Goal: Task Accomplishment & Management: Use online tool/utility

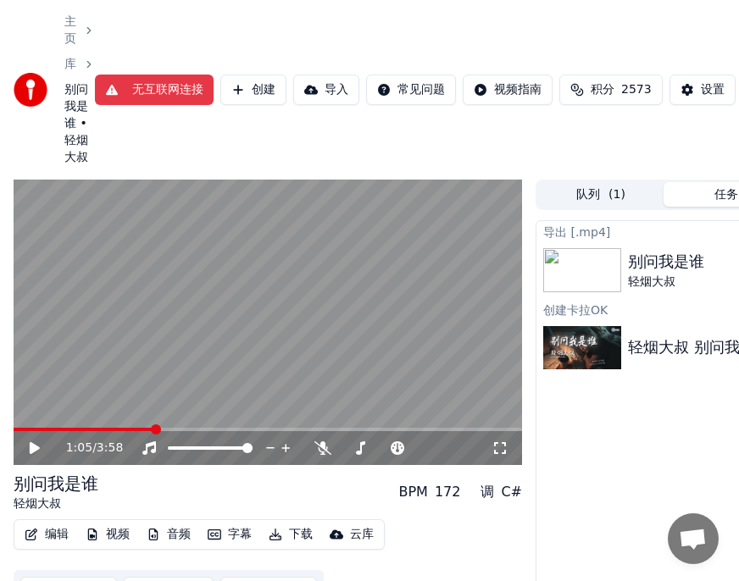
click at [39, 449] on icon at bounding box center [35, 448] width 10 height 12
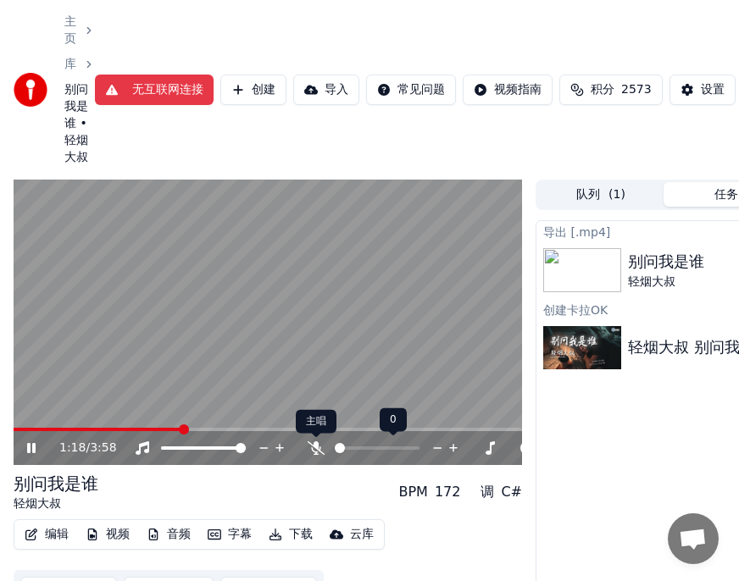
click at [320, 445] on icon at bounding box center [315, 448] width 17 height 14
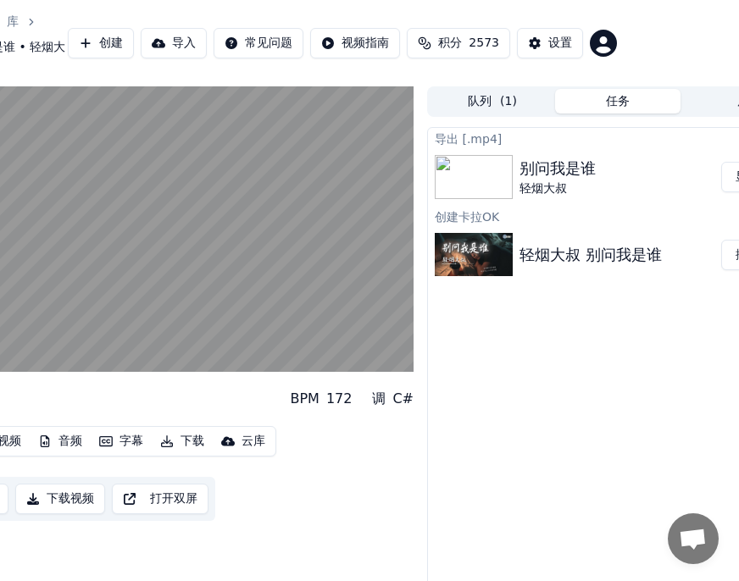
scroll to position [0, 112]
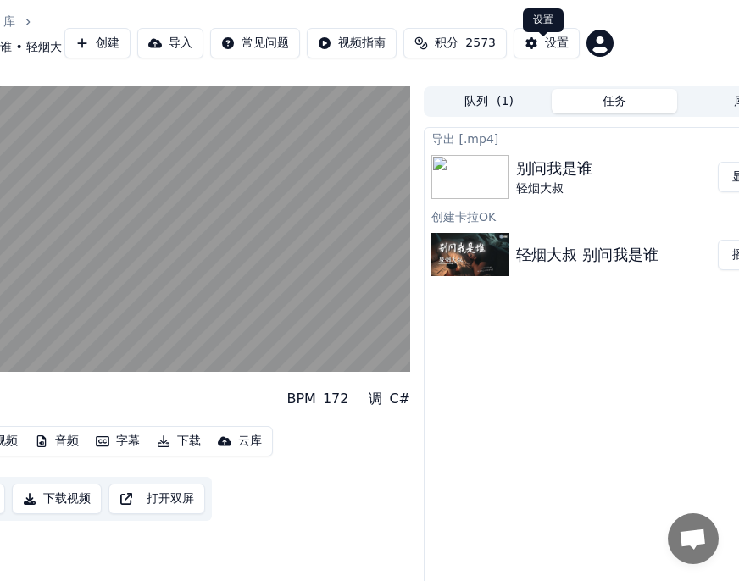
click at [551, 52] on div "设置" at bounding box center [557, 43] width 24 height 17
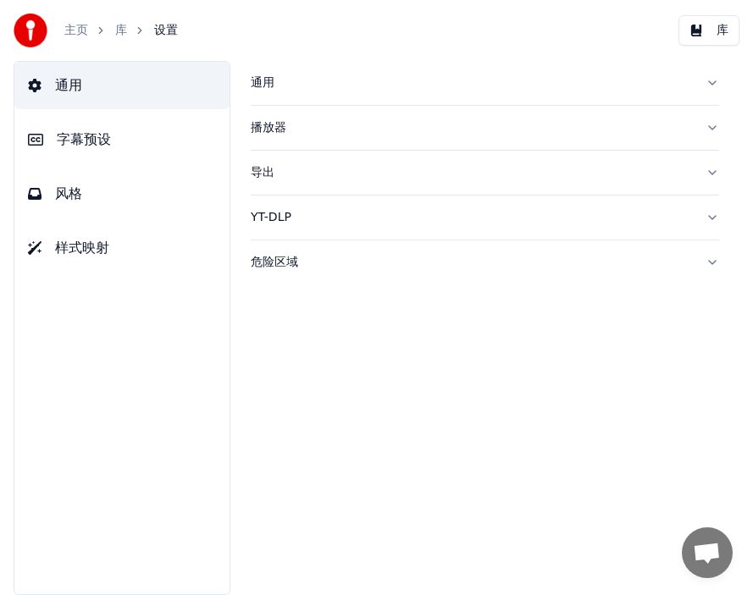
click at [80, 141] on span "字幕预设" at bounding box center [84, 140] width 54 height 20
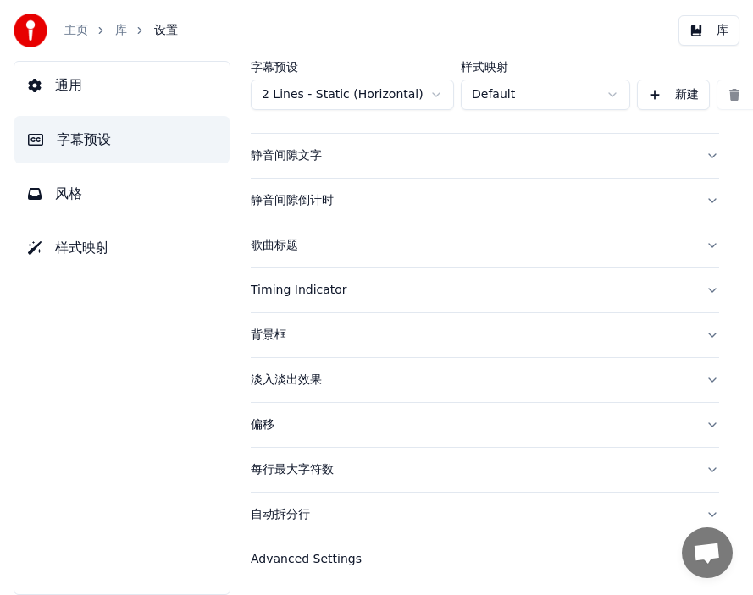
scroll to position [163, 0]
click at [292, 423] on div "偏移" at bounding box center [471, 425] width 441 height 17
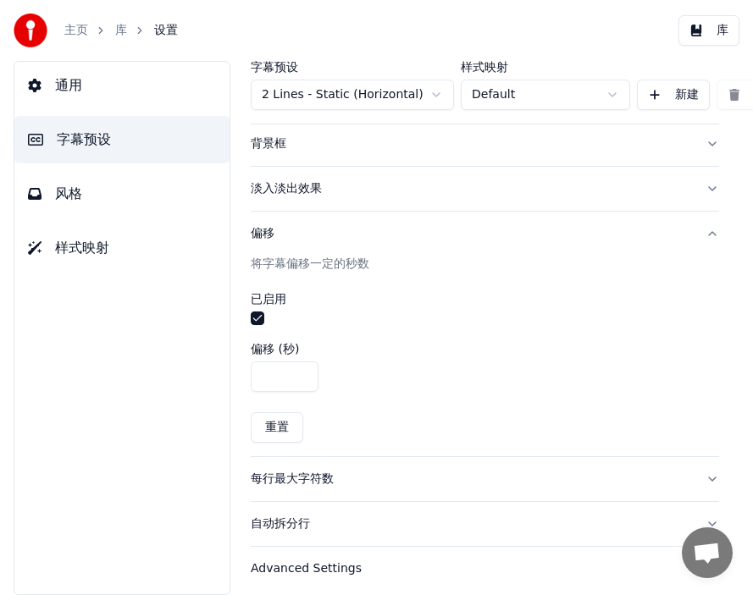
scroll to position [374, 0]
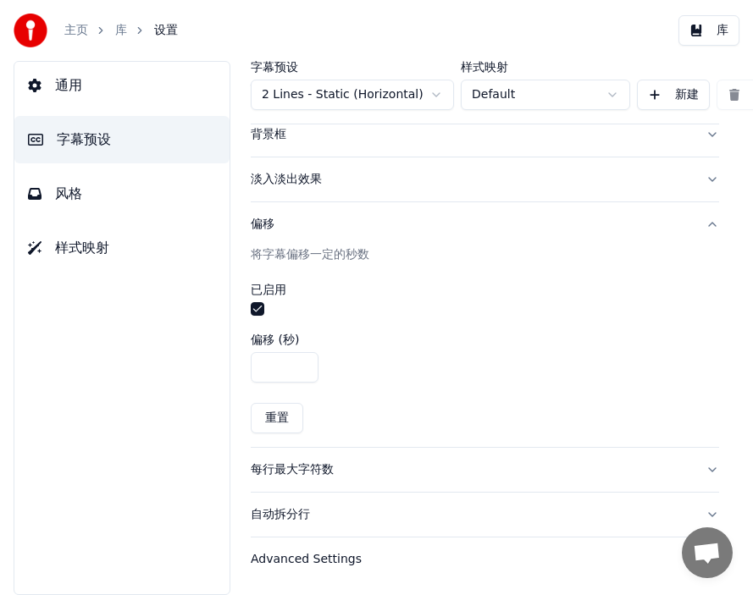
drag, startPoint x: 269, startPoint y: 355, endPoint x: 257, endPoint y: 355, distance: 11.0
click at [257, 355] on input "*" at bounding box center [285, 367] width 68 height 30
type input "***"
click at [540, 360] on div "***" at bounding box center [485, 367] width 468 height 30
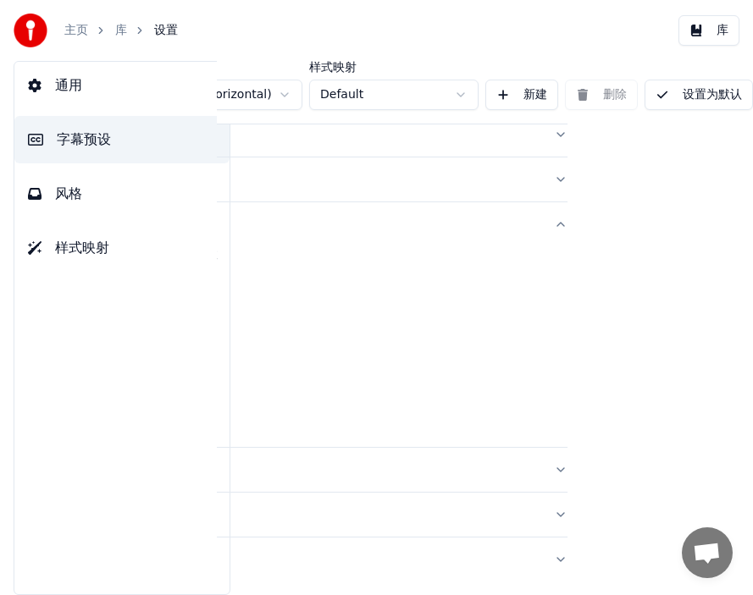
click at [678, 96] on button "设置为默认" at bounding box center [699, 95] width 108 height 30
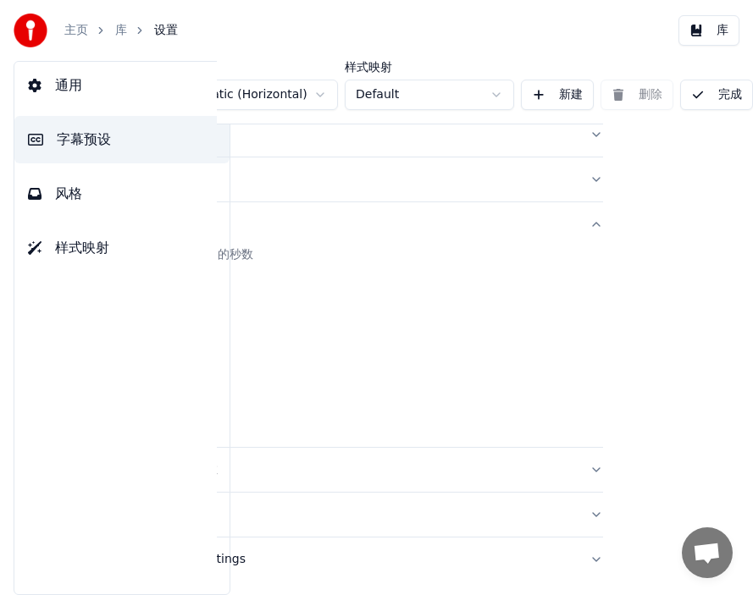
click at [695, 91] on button "完成" at bounding box center [716, 95] width 73 height 30
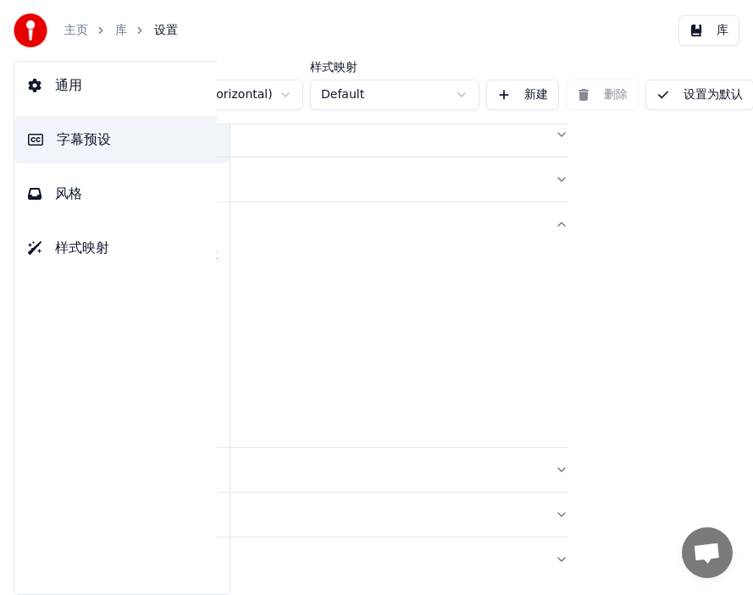
click at [707, 96] on button "设置为默认" at bounding box center [699, 95] width 108 height 30
click at [116, 31] on link "库" at bounding box center [121, 30] width 12 height 17
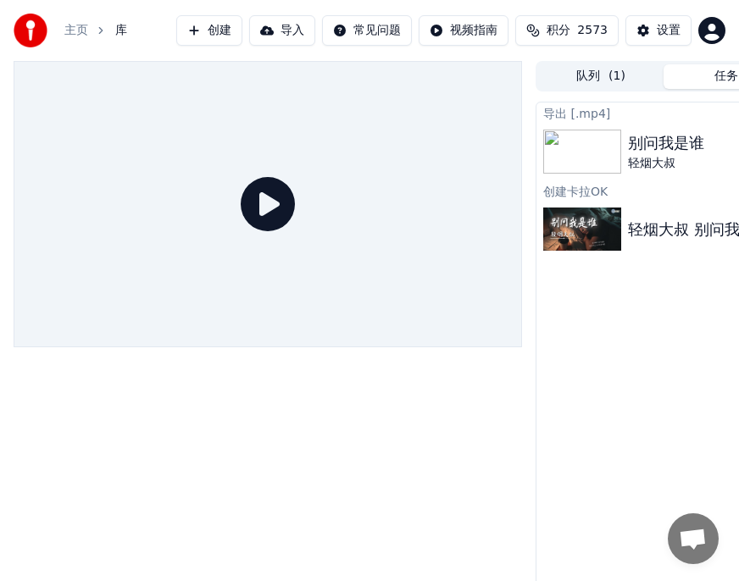
scroll to position [0, 178]
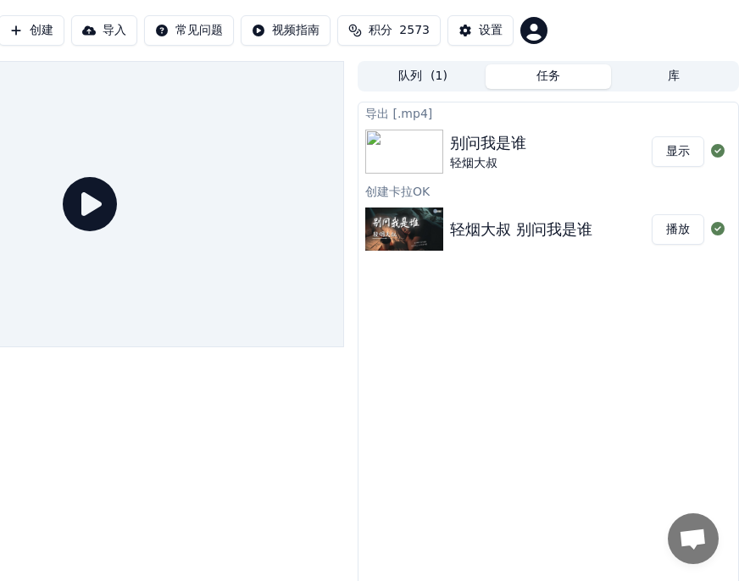
click at [684, 230] on button "播放" at bounding box center [677, 229] width 53 height 30
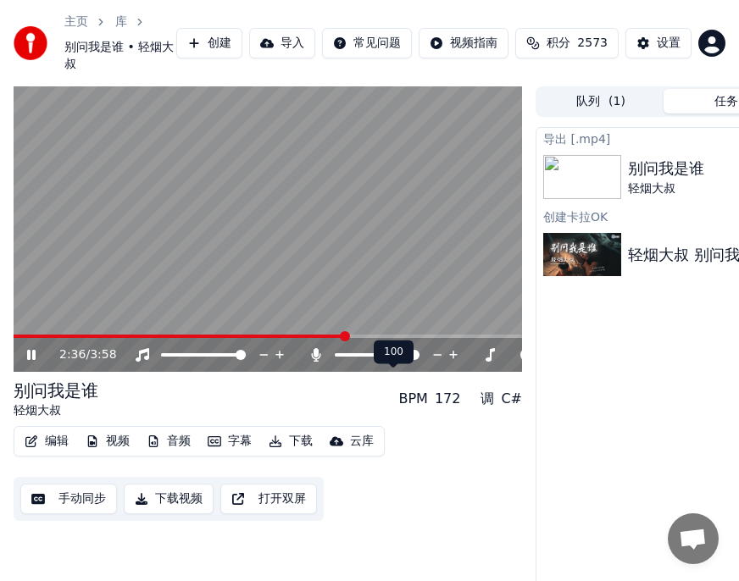
click at [318, 362] on icon at bounding box center [316, 355] width 9 height 14
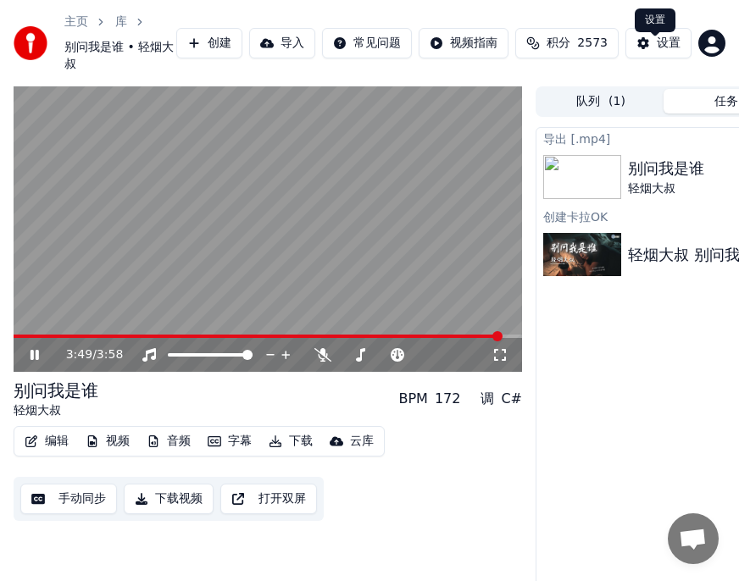
click at [656, 52] on div "设置" at bounding box center [668, 43] width 24 height 17
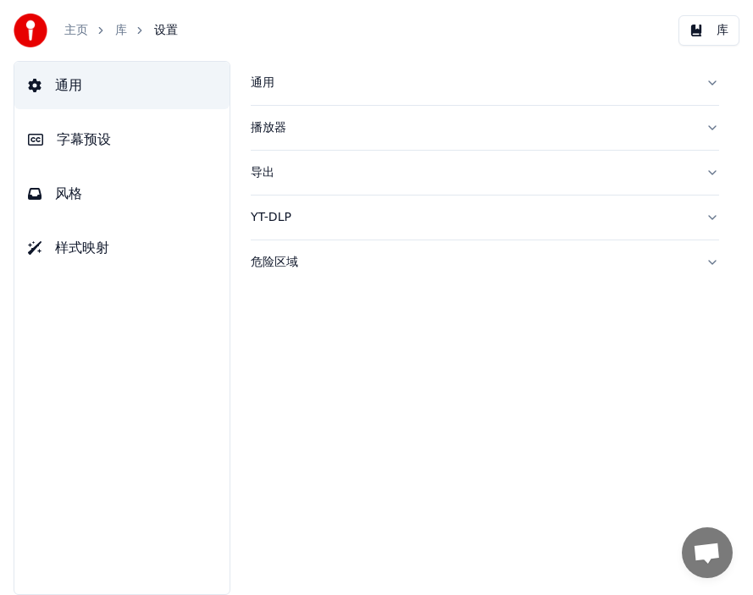
click at [70, 140] on span "字幕预设" at bounding box center [84, 140] width 54 height 20
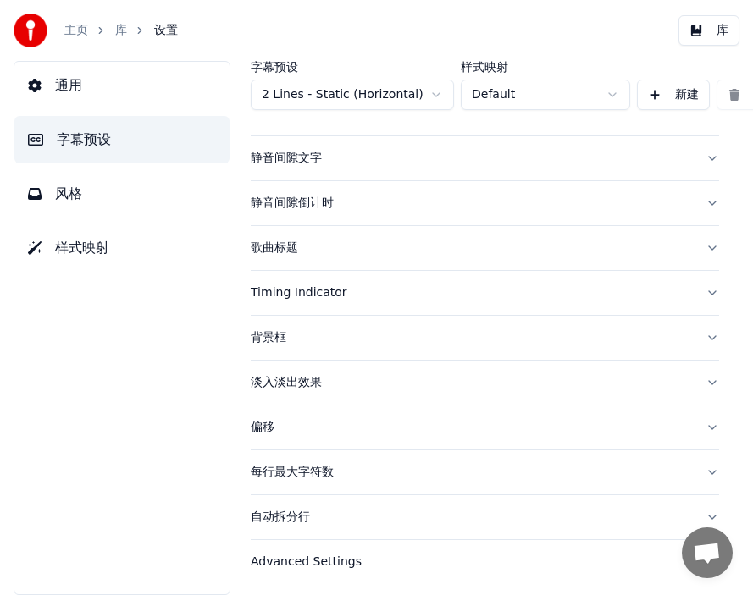
scroll to position [166, 0]
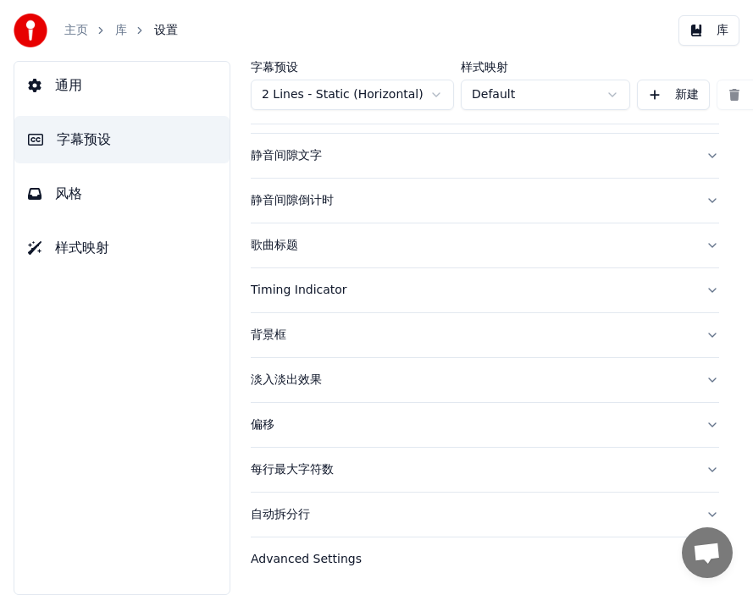
click at [263, 417] on div "偏移" at bounding box center [471, 425] width 441 height 17
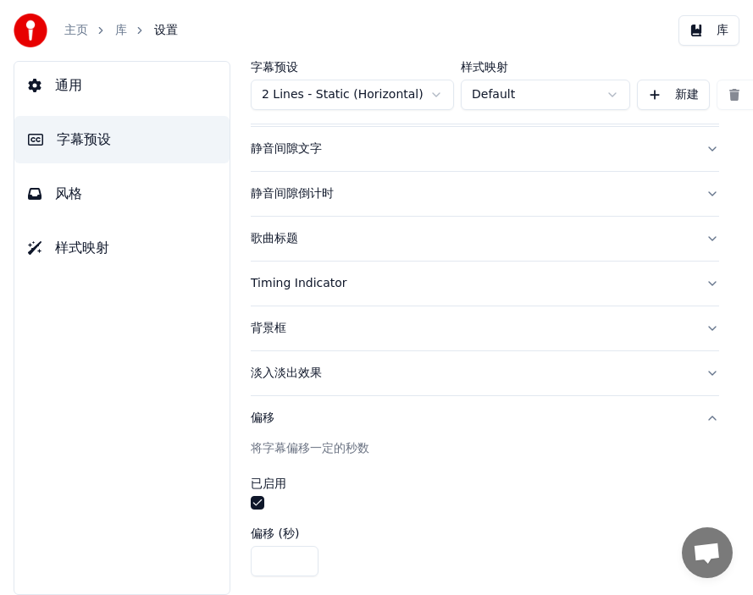
drag, startPoint x: 285, startPoint y: 560, endPoint x: 241, endPoint y: 560, distance: 44.9
click at [241, 560] on div "字幕预设 2 Lines - Static (Horizontal) 样式映射 Default 新建 删除 设置为默认 通用 Layout 静音间隙进度条 静…" at bounding box center [485, 328] width 536 height 534
type input "*"
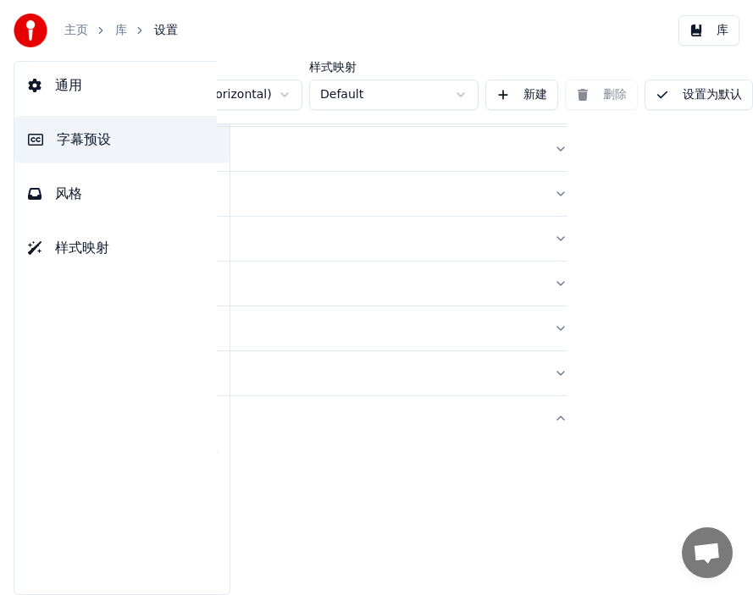
click at [689, 91] on button "设置为默认" at bounding box center [699, 95] width 108 height 30
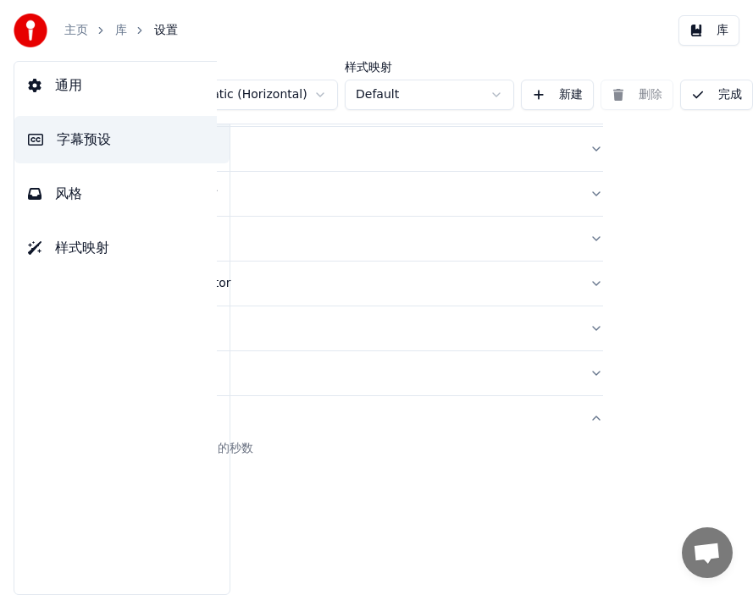
click at [689, 91] on button "完成" at bounding box center [716, 95] width 73 height 30
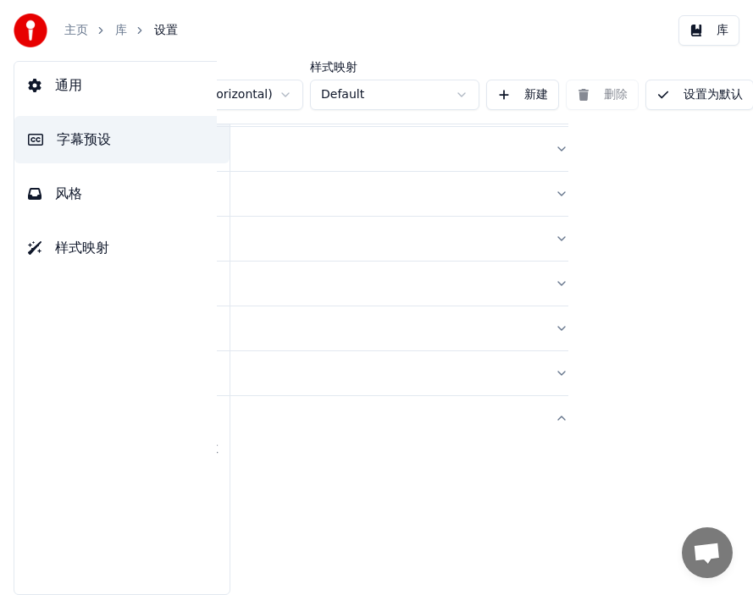
click at [119, 26] on link "库" at bounding box center [121, 30] width 12 height 17
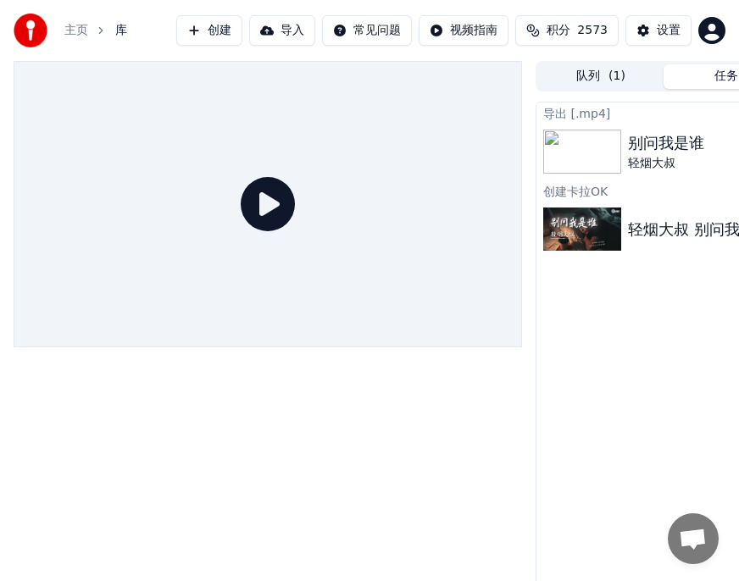
scroll to position [0, 178]
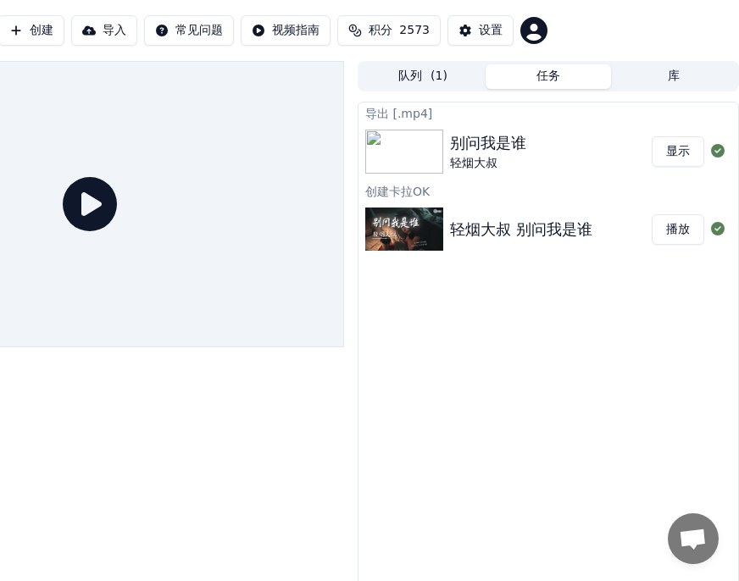
click at [677, 230] on button "播放" at bounding box center [677, 229] width 53 height 30
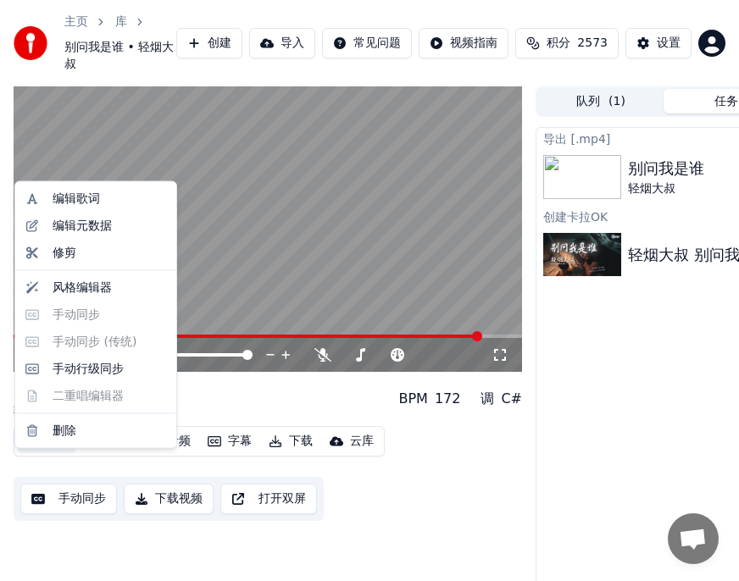
click at [53, 453] on button "编辑" at bounding box center [47, 441] width 58 height 24
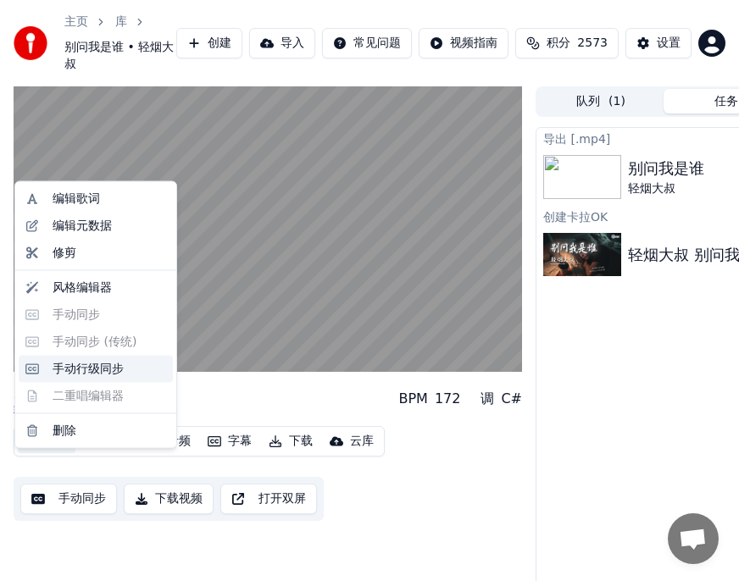
click at [86, 367] on div "手动行级同步" at bounding box center [88, 368] width 71 height 17
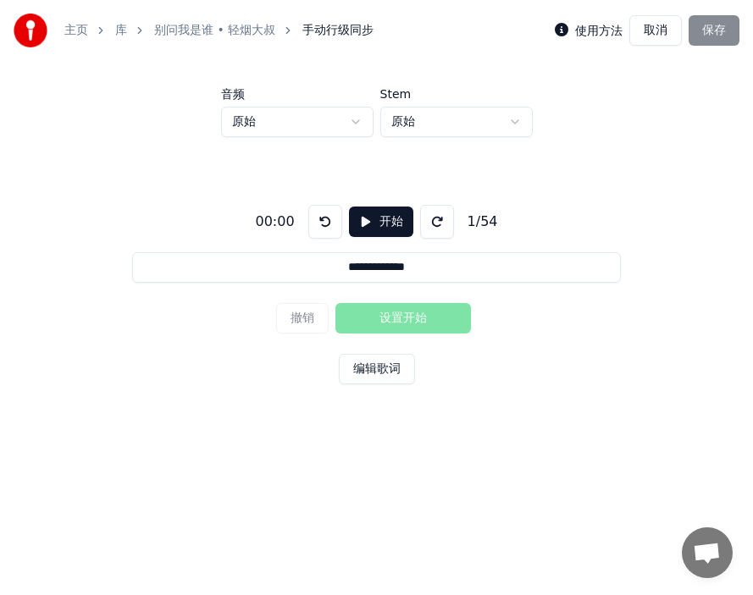
click at [386, 224] on button "开始" at bounding box center [381, 222] width 64 height 30
click at [375, 316] on button "设置开始" at bounding box center [403, 318] width 136 height 30
click at [421, 318] on button "设置结束" at bounding box center [403, 318] width 136 height 30
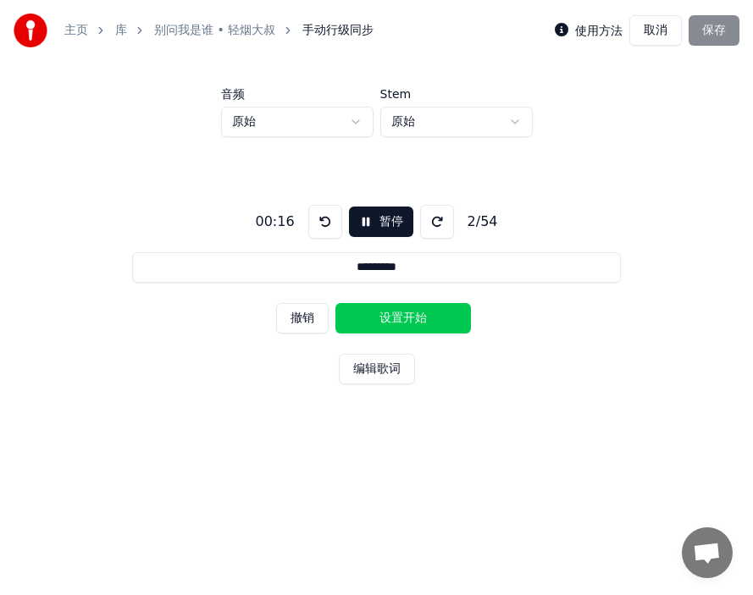
click at [378, 318] on button "设置开始" at bounding box center [403, 318] width 136 height 30
click at [416, 318] on button "设置结束" at bounding box center [403, 318] width 136 height 30
click at [388, 318] on button "设置开始" at bounding box center [403, 318] width 136 height 30
click at [425, 320] on button "设置结束" at bounding box center [403, 318] width 136 height 30
click at [367, 315] on button "设置开始" at bounding box center [403, 318] width 136 height 30
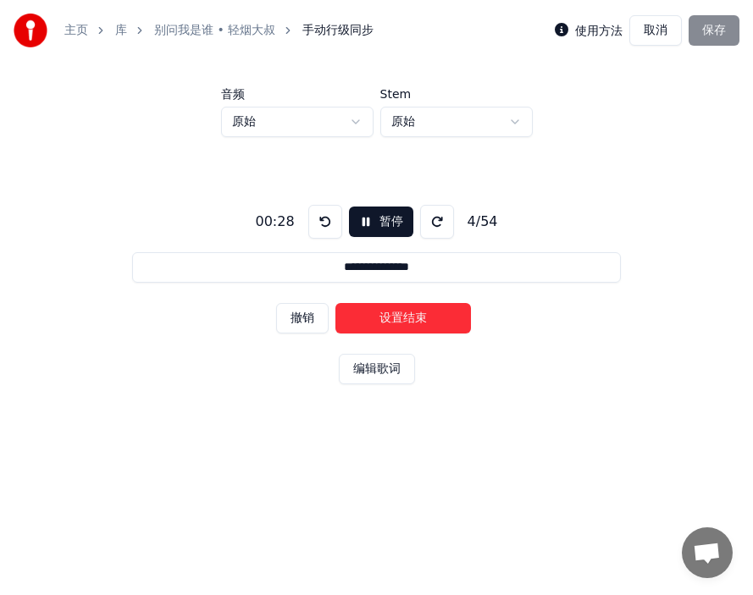
click at [424, 315] on button "设置结束" at bounding box center [403, 318] width 136 height 30
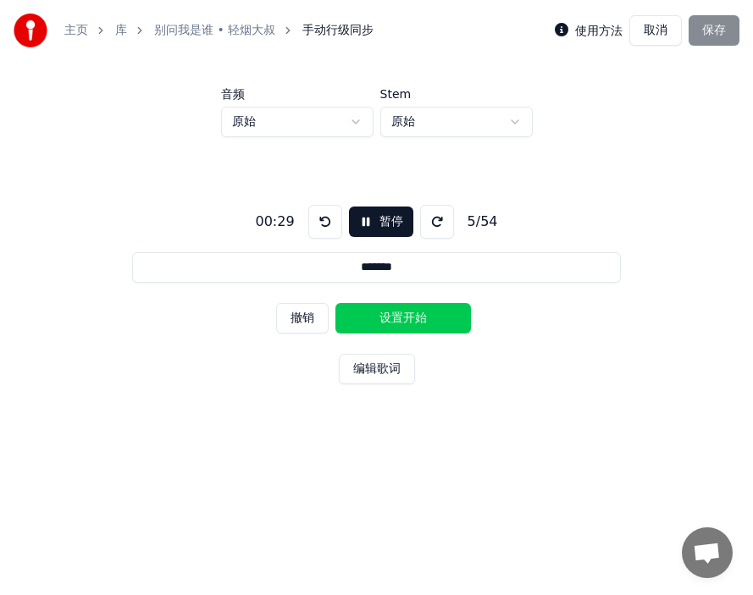
click at [376, 317] on button "设置开始" at bounding box center [403, 318] width 136 height 30
click at [418, 319] on button "设置结束" at bounding box center [403, 318] width 136 height 30
click at [374, 318] on button "设置开始" at bounding box center [403, 318] width 136 height 30
click at [422, 318] on button "设置结束" at bounding box center [403, 318] width 136 height 30
click at [378, 318] on button "设置开始" at bounding box center [403, 318] width 136 height 30
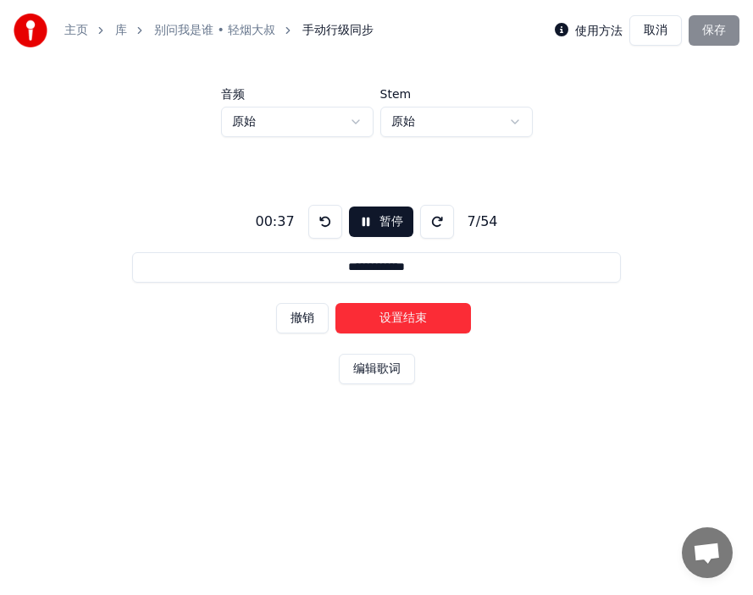
click at [424, 319] on button "设置结束" at bounding box center [403, 318] width 136 height 30
click at [375, 318] on button "设置开始" at bounding box center [403, 318] width 136 height 30
click at [413, 319] on button "设置结束" at bounding box center [403, 318] width 136 height 30
click at [388, 319] on button "设置开始" at bounding box center [403, 318] width 136 height 30
click at [416, 319] on button "设置结束" at bounding box center [403, 318] width 136 height 30
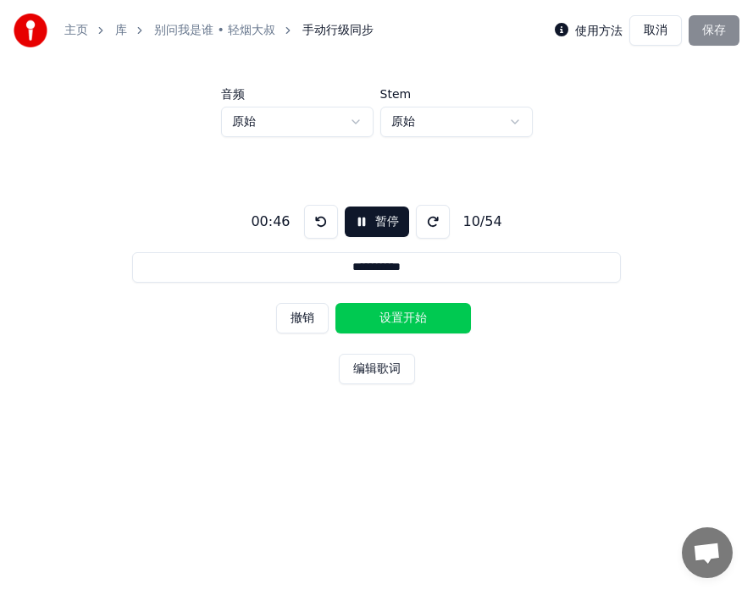
click at [373, 320] on button "设置开始" at bounding box center [403, 318] width 136 height 30
click at [412, 319] on button "设置结束" at bounding box center [403, 318] width 136 height 30
click at [411, 319] on button "设置开始" at bounding box center [403, 318] width 136 height 30
click at [411, 319] on button "设置结束" at bounding box center [403, 318] width 136 height 30
click at [411, 319] on button "设置开始" at bounding box center [403, 318] width 136 height 30
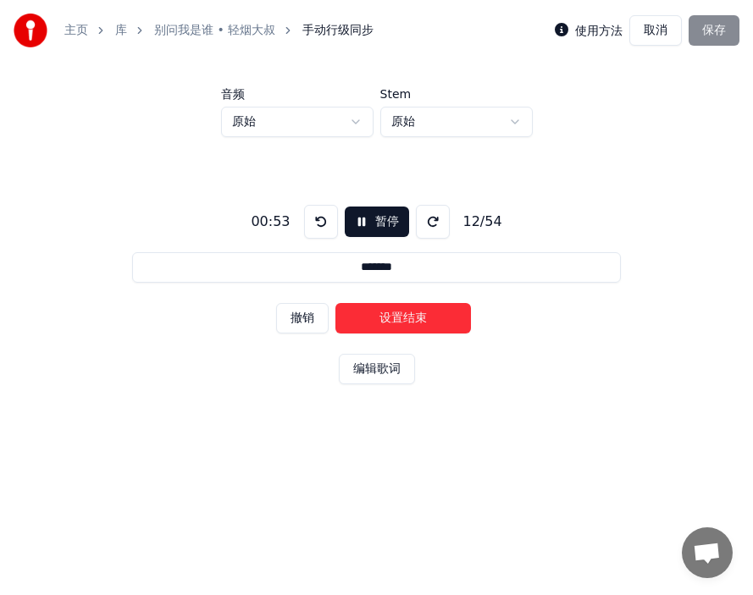
click at [411, 319] on button "设置结束" at bounding box center [403, 318] width 136 height 30
click at [411, 319] on button "设置开始" at bounding box center [403, 318] width 136 height 30
click at [421, 320] on button "设置结束" at bounding box center [403, 318] width 136 height 30
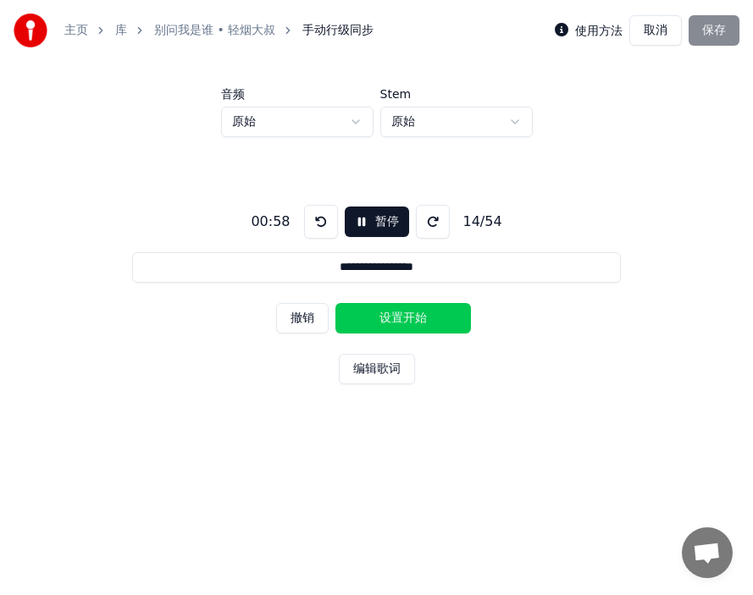
click at [408, 318] on button "设置开始" at bounding box center [403, 318] width 136 height 30
click at [387, 319] on button "设置结束" at bounding box center [403, 318] width 136 height 30
click at [387, 319] on button "设置开始" at bounding box center [403, 318] width 136 height 30
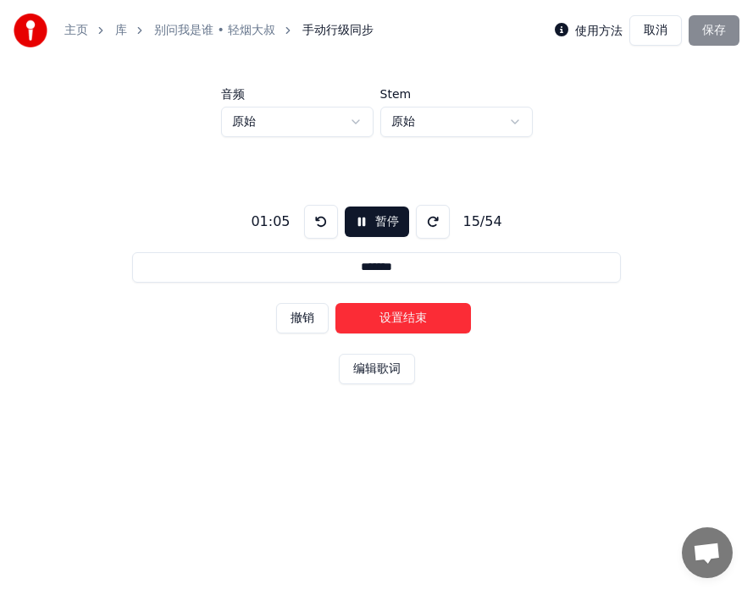
click at [387, 319] on button "设置结束" at bounding box center [403, 318] width 136 height 30
click at [387, 319] on button "设置开始" at bounding box center [403, 318] width 136 height 30
click at [387, 319] on button "设置结束" at bounding box center [403, 318] width 136 height 30
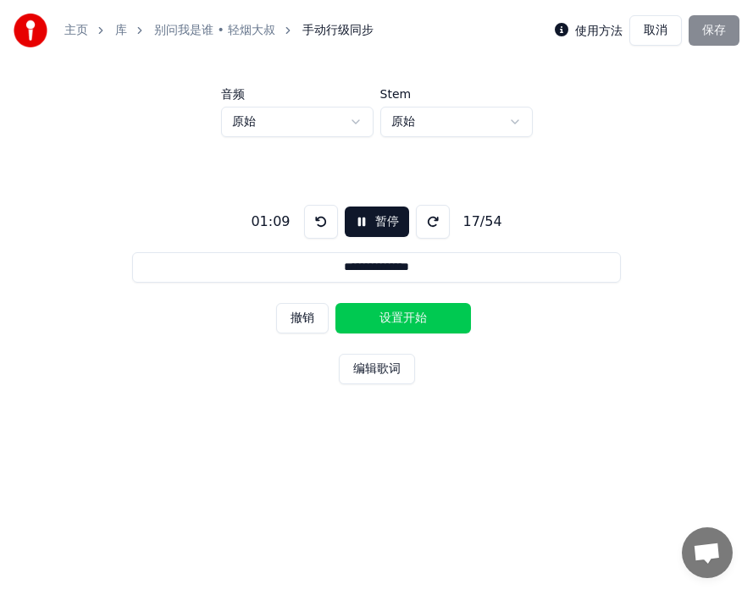
click at [387, 319] on button "设置开始" at bounding box center [403, 318] width 136 height 30
click at [421, 320] on button "设置结束" at bounding box center [403, 318] width 136 height 30
click at [379, 321] on button "设置开始" at bounding box center [403, 318] width 136 height 30
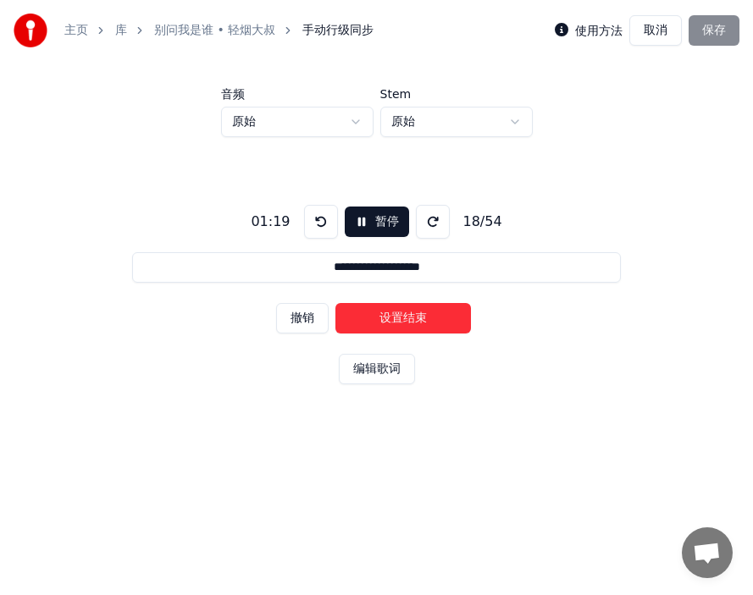
click at [431, 322] on button "设置结束" at bounding box center [403, 318] width 136 height 30
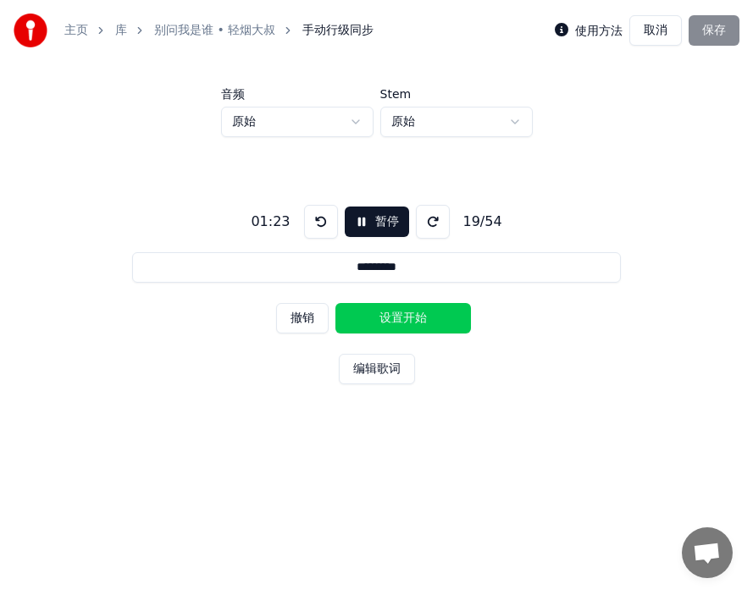
click at [372, 317] on button "设置开始" at bounding box center [403, 318] width 136 height 30
click at [418, 319] on button "设置结束" at bounding box center [403, 318] width 136 height 30
click at [380, 320] on button "设置开始" at bounding box center [403, 318] width 136 height 30
click at [412, 319] on button "设置结束" at bounding box center [403, 318] width 136 height 30
click at [383, 319] on button "设置开始" at bounding box center [403, 318] width 136 height 30
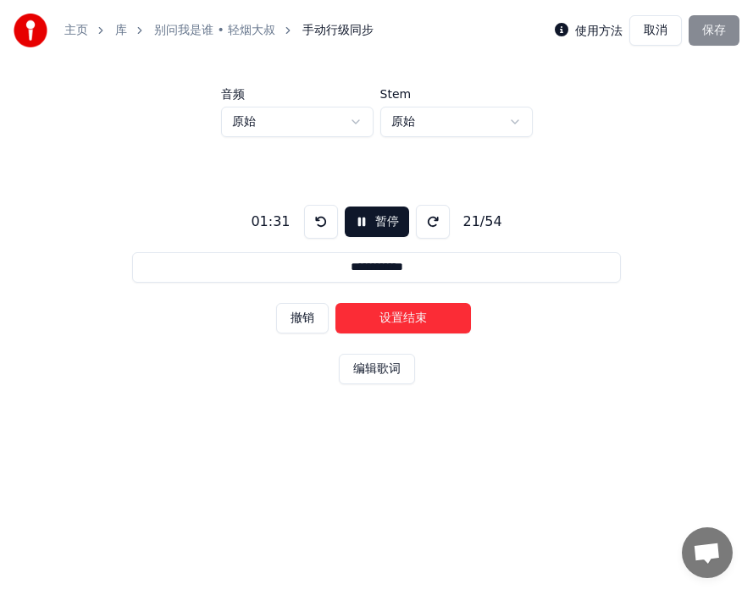
click at [415, 317] on button "设置结束" at bounding box center [403, 318] width 136 height 30
click at [405, 318] on button "设置开始" at bounding box center [403, 318] width 136 height 30
click at [405, 318] on button "设置结束" at bounding box center [403, 318] width 136 height 30
click at [405, 318] on button "设置开始" at bounding box center [403, 318] width 136 height 30
click at [405, 319] on button "设置结束" at bounding box center [403, 318] width 136 height 30
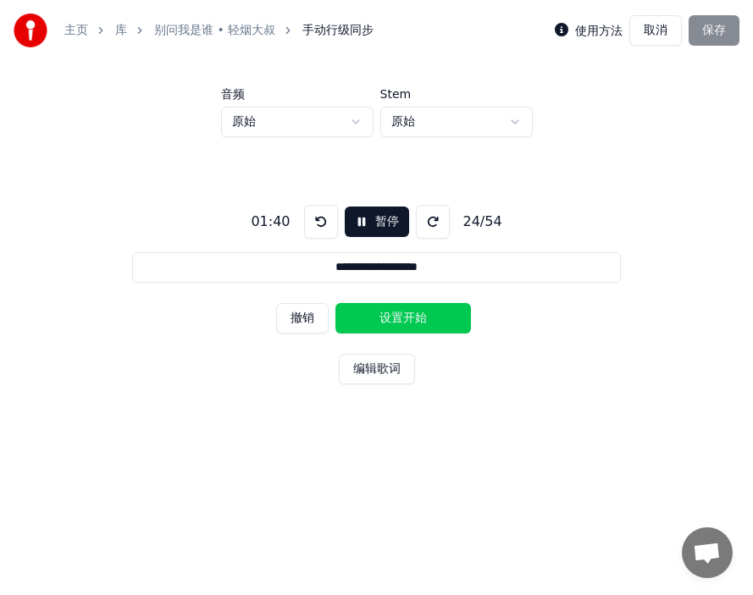
click at [375, 321] on button "设置开始" at bounding box center [403, 318] width 136 height 30
click at [418, 322] on button "设置结束" at bounding box center [403, 318] width 136 height 30
click at [368, 324] on button "设置开始" at bounding box center [403, 318] width 136 height 30
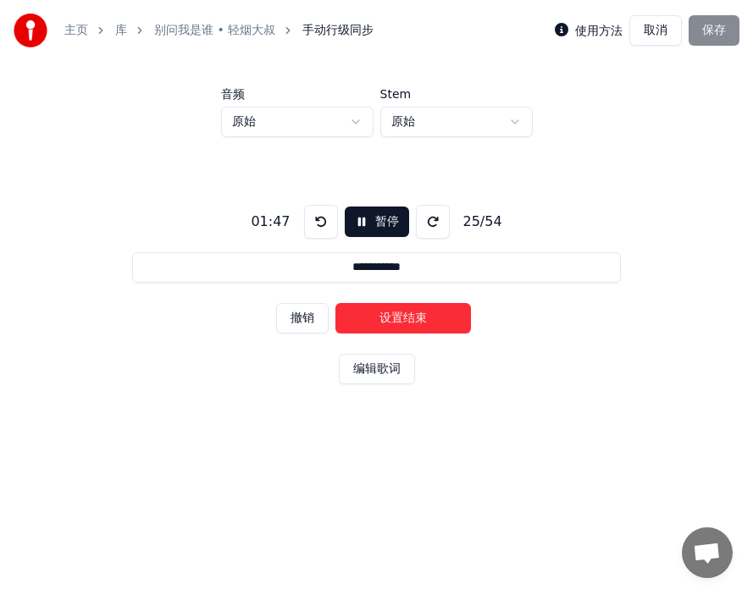
click at [419, 326] on button "设置结束" at bounding box center [403, 318] width 136 height 30
click at [368, 324] on button "设置开始" at bounding box center [403, 318] width 136 height 30
click at [427, 328] on button "设置结束" at bounding box center [403, 318] width 136 height 30
click at [366, 321] on button "设置开始" at bounding box center [403, 318] width 136 height 30
click at [411, 316] on button "设置结束" at bounding box center [403, 318] width 136 height 30
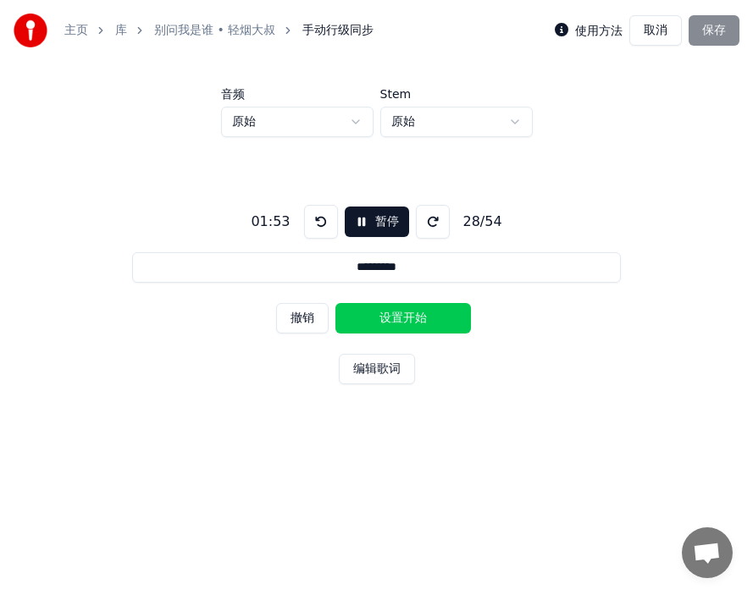
click at [372, 316] on button "设置开始" at bounding box center [403, 318] width 136 height 30
click at [410, 316] on button "设置结束" at bounding box center [403, 318] width 136 height 30
click at [373, 316] on button "设置开始" at bounding box center [403, 318] width 136 height 30
click at [423, 318] on button "设置结束" at bounding box center [403, 318] width 136 height 30
click at [362, 316] on button "设置开始" at bounding box center [403, 318] width 136 height 30
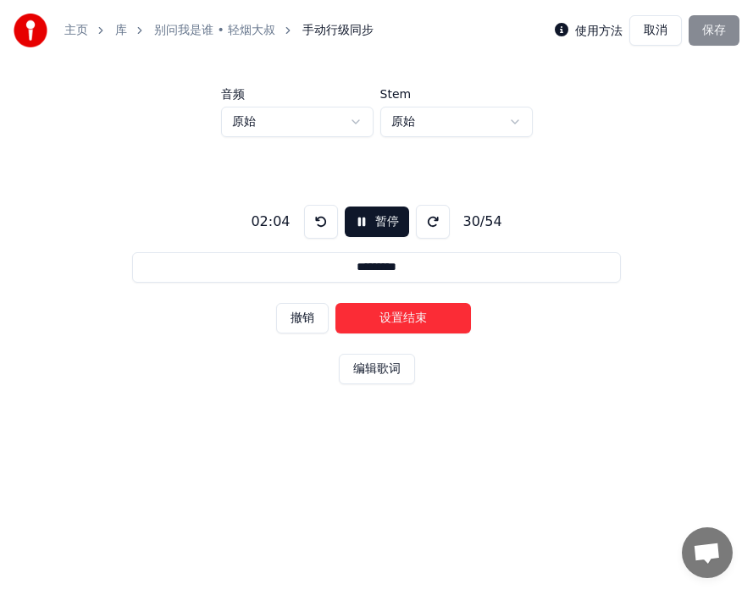
click at [409, 318] on button "设置结束" at bounding box center [403, 318] width 136 height 30
click at [410, 319] on button "设置开始" at bounding box center [403, 318] width 136 height 30
click at [380, 319] on button "设置结束" at bounding box center [403, 318] width 136 height 30
click at [380, 319] on button "设置开始" at bounding box center [403, 318] width 136 height 30
click at [399, 319] on button "设置结束" at bounding box center [403, 318] width 136 height 30
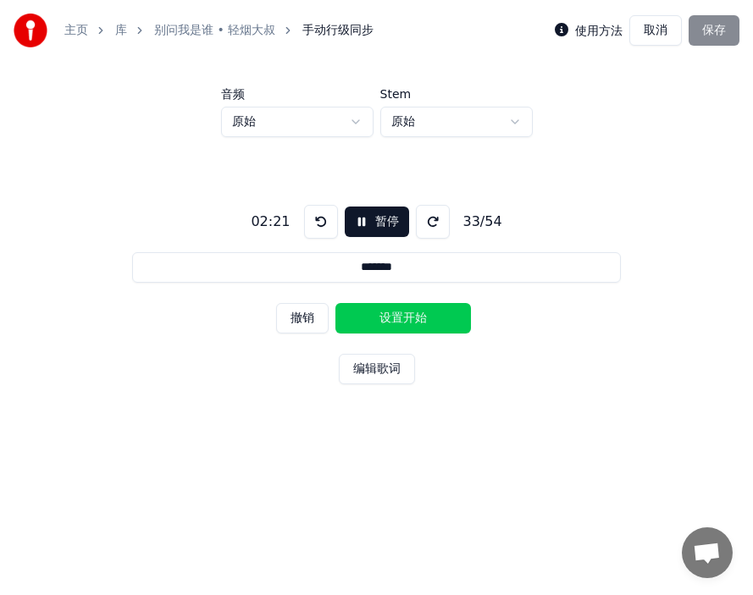
click at [399, 319] on button "设置开始" at bounding box center [403, 318] width 136 height 30
click at [397, 320] on button "设置结束" at bounding box center [403, 318] width 136 height 30
click at [379, 320] on button "设置开始" at bounding box center [403, 318] width 136 height 30
click at [403, 320] on button "设置结束" at bounding box center [403, 318] width 136 height 30
click at [367, 320] on button "设置开始" at bounding box center [403, 318] width 136 height 30
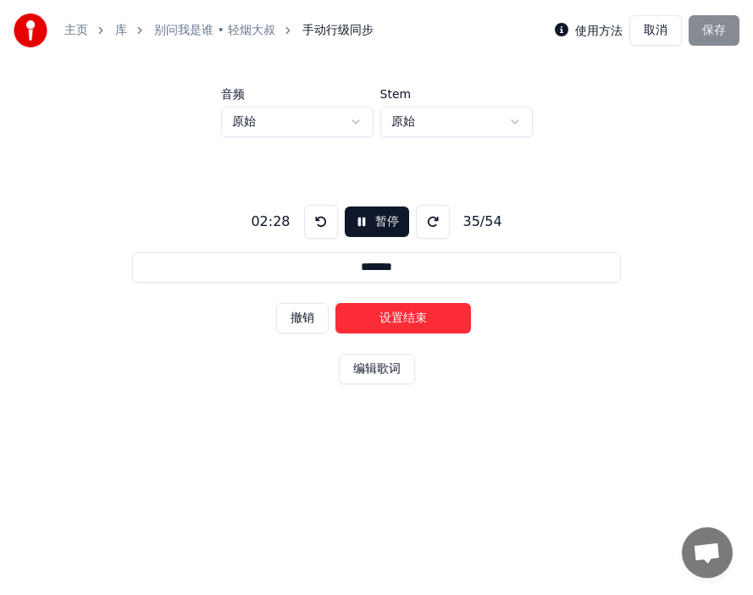
click at [401, 323] on button "设置结束" at bounding box center [403, 318] width 136 height 30
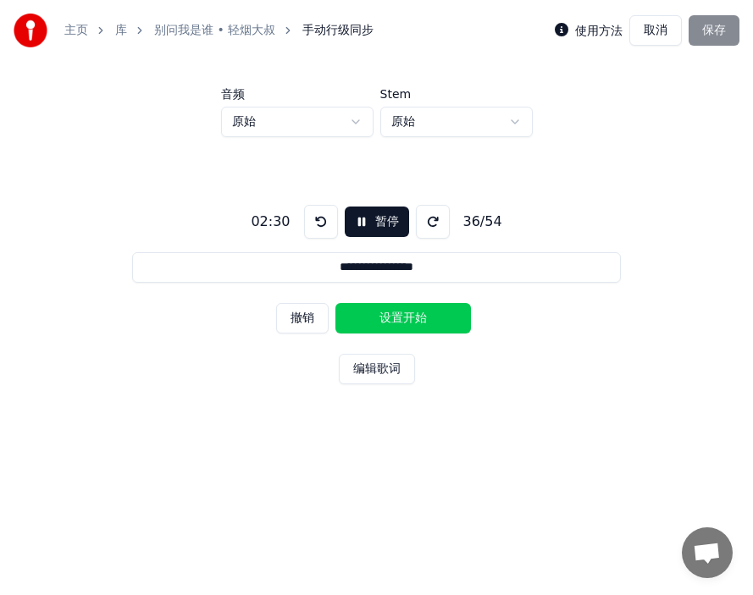
click at [358, 321] on button "设置开始" at bounding box center [403, 318] width 136 height 30
click at [412, 325] on button "设置结束" at bounding box center [403, 318] width 136 height 30
click at [371, 322] on button "设置开始" at bounding box center [403, 318] width 136 height 30
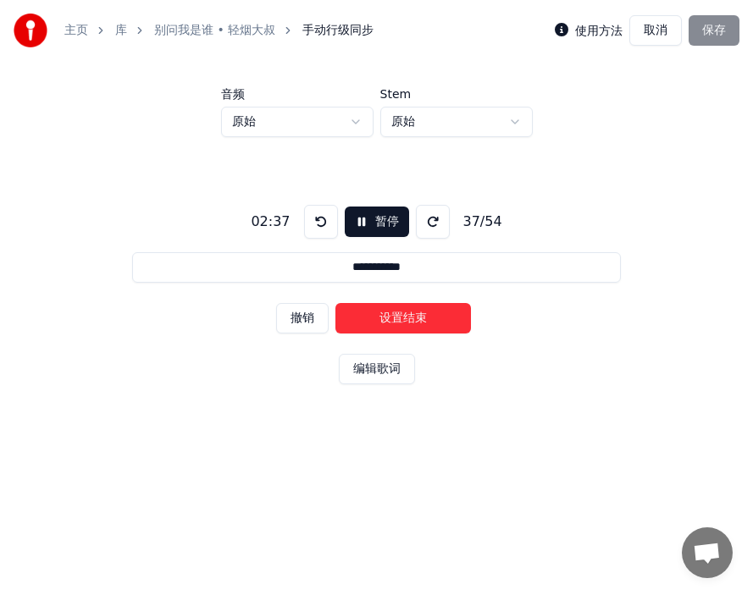
click at [419, 326] on button "设置结束" at bounding box center [403, 318] width 136 height 30
click at [396, 324] on button "设置开始" at bounding box center [403, 318] width 136 height 30
click at [377, 322] on button "设置结束" at bounding box center [403, 318] width 136 height 30
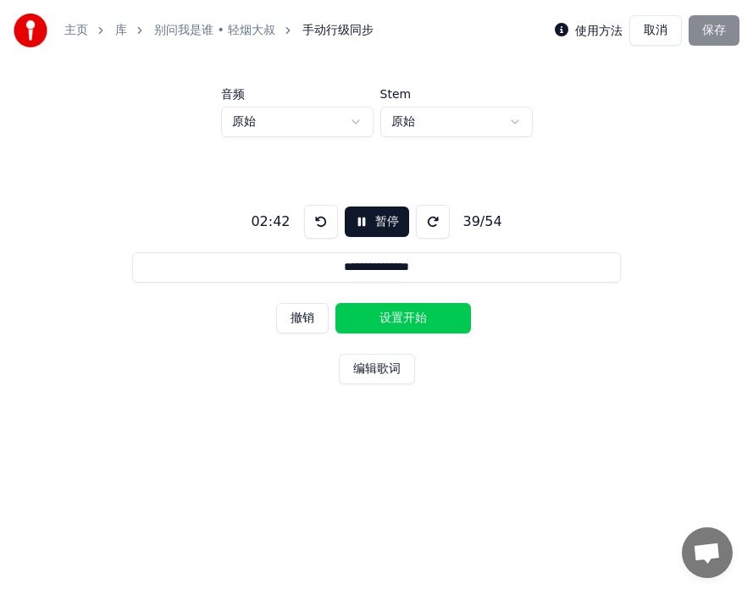
click at [377, 322] on button "设置开始" at bounding box center [403, 318] width 136 height 30
click at [410, 321] on button "设置结束" at bounding box center [403, 318] width 136 height 30
click at [366, 315] on button "设置开始" at bounding box center [403, 318] width 136 height 30
click at [422, 323] on button "设置结束" at bounding box center [403, 318] width 136 height 30
click at [378, 316] on button "设置开始" at bounding box center [403, 318] width 136 height 30
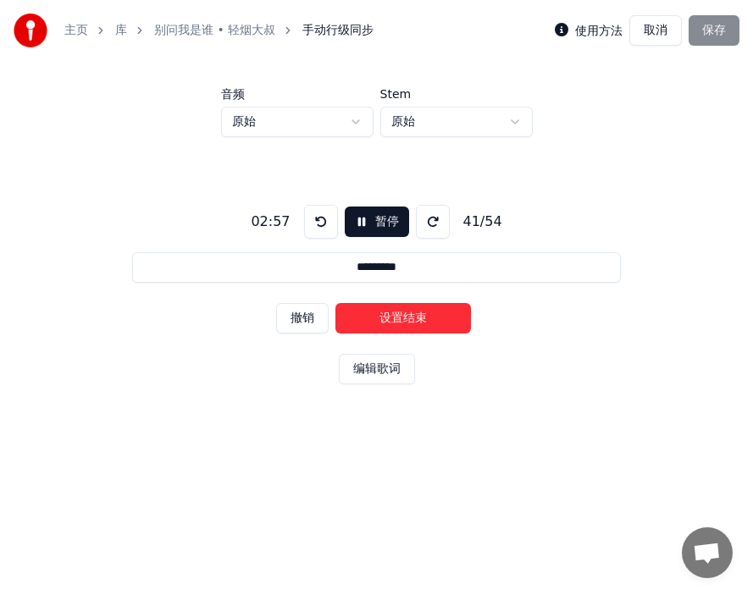
click at [413, 318] on button "设置结束" at bounding box center [403, 318] width 136 height 30
click at [360, 318] on button "设置开始" at bounding box center [403, 318] width 136 height 30
click at [400, 318] on button "设置结束" at bounding box center [403, 318] width 136 height 30
click at [357, 318] on button "设置开始" at bounding box center [403, 318] width 136 height 30
click at [411, 321] on button "设置结束" at bounding box center [403, 318] width 136 height 30
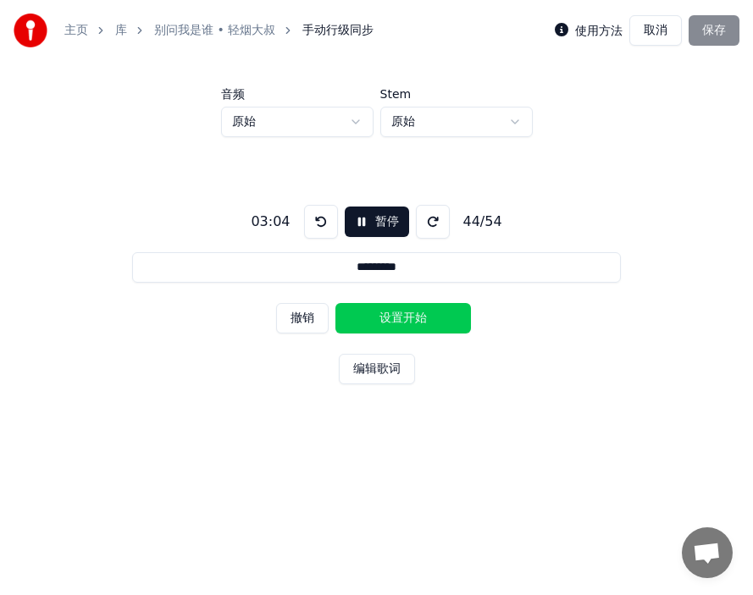
click at [410, 321] on button "设置开始" at bounding box center [403, 318] width 136 height 30
click at [371, 324] on button "设置结束" at bounding box center [403, 318] width 136 height 30
click at [371, 324] on button "设置开始" at bounding box center [403, 318] width 136 height 30
click at [401, 324] on button "设置结束" at bounding box center [403, 318] width 136 height 30
click at [365, 321] on button "设置开始" at bounding box center [403, 318] width 136 height 30
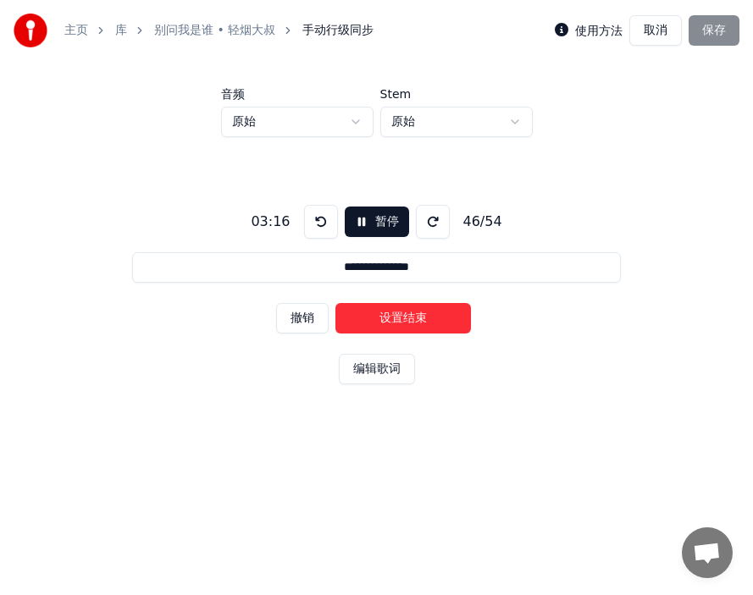
click at [416, 321] on button "设置结束" at bounding box center [403, 318] width 136 height 30
click at [367, 321] on button "设置开始" at bounding box center [403, 318] width 136 height 30
click at [406, 319] on button "设置结束" at bounding box center [403, 318] width 136 height 30
click at [366, 322] on button "设置开始" at bounding box center [403, 318] width 136 height 30
click at [401, 322] on button "设置结束" at bounding box center [403, 318] width 136 height 30
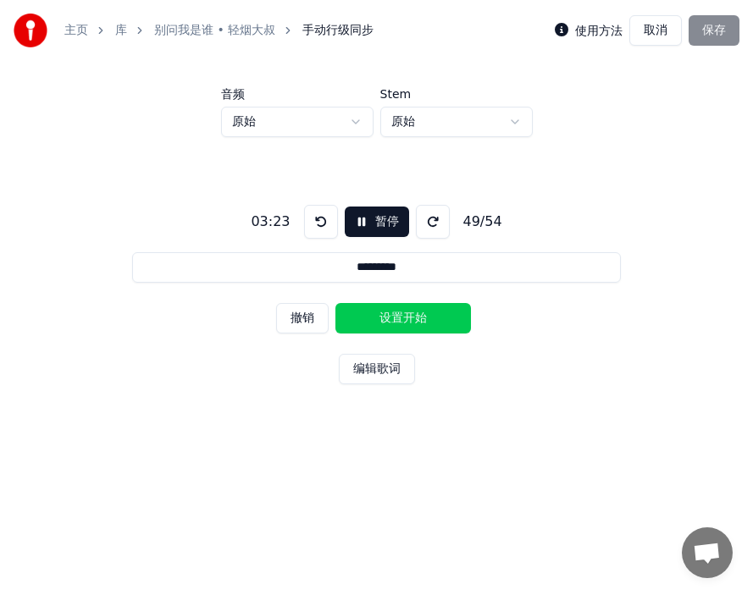
click at [370, 323] on button "设置开始" at bounding box center [403, 318] width 136 height 30
click at [402, 322] on button "设置结束" at bounding box center [403, 318] width 136 height 30
click at [378, 321] on button "设置开始" at bounding box center [403, 318] width 136 height 30
click at [412, 319] on button "设置结束" at bounding box center [403, 318] width 136 height 30
click at [363, 317] on button "设置开始" at bounding box center [403, 318] width 136 height 30
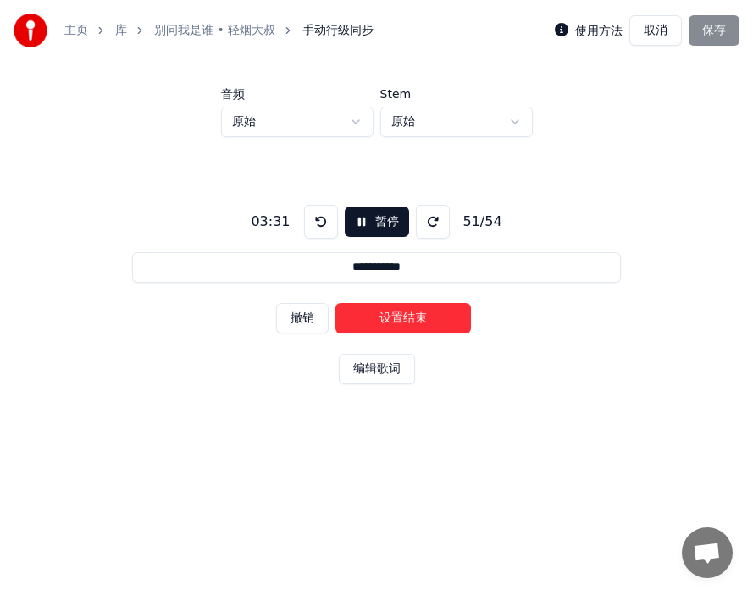
click at [413, 318] on button "设置结束" at bounding box center [403, 318] width 136 height 30
click at [409, 320] on button "设置开始" at bounding box center [403, 318] width 136 height 30
click at [414, 320] on button "设置结束" at bounding box center [403, 318] width 136 height 30
click at [367, 320] on button "设置开始" at bounding box center [403, 318] width 136 height 30
click at [398, 319] on button "设置结束" at bounding box center [403, 318] width 136 height 30
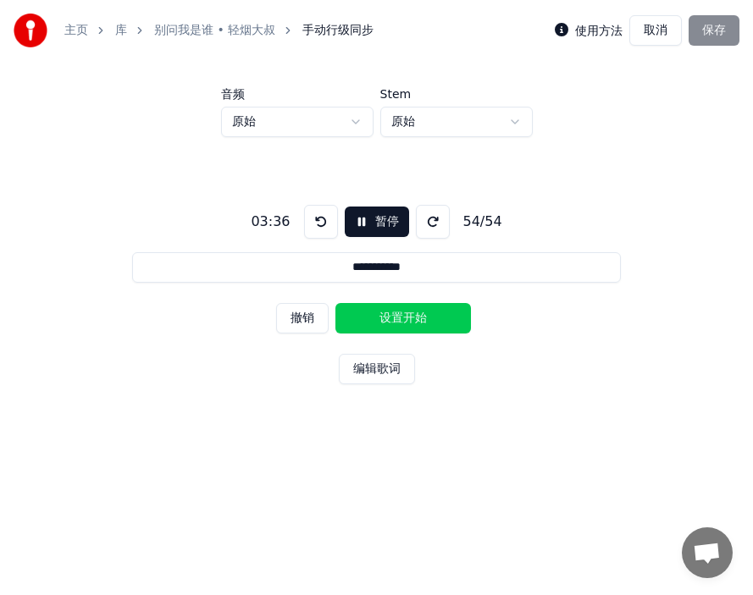
type input "**********"
click at [369, 319] on button "设置开始" at bounding box center [403, 318] width 136 height 30
click at [415, 322] on button "设置结束" at bounding box center [403, 318] width 136 height 30
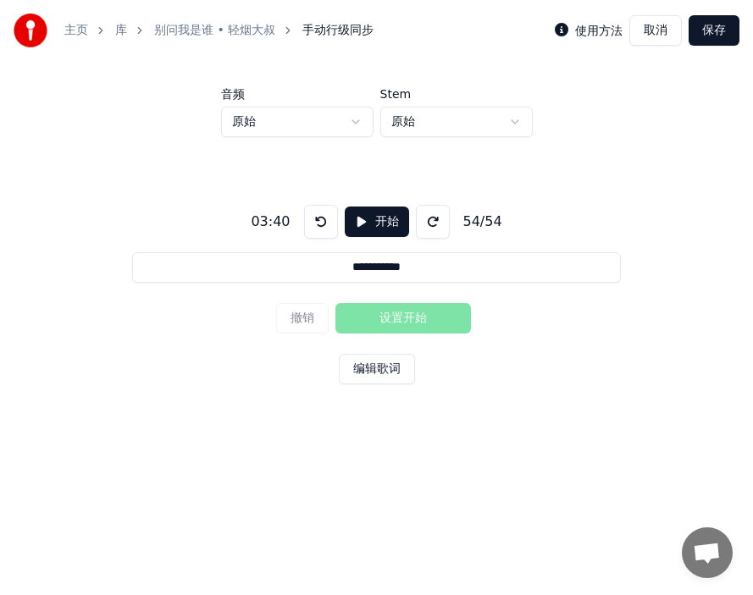
click at [717, 35] on button "保存" at bounding box center [714, 30] width 51 height 30
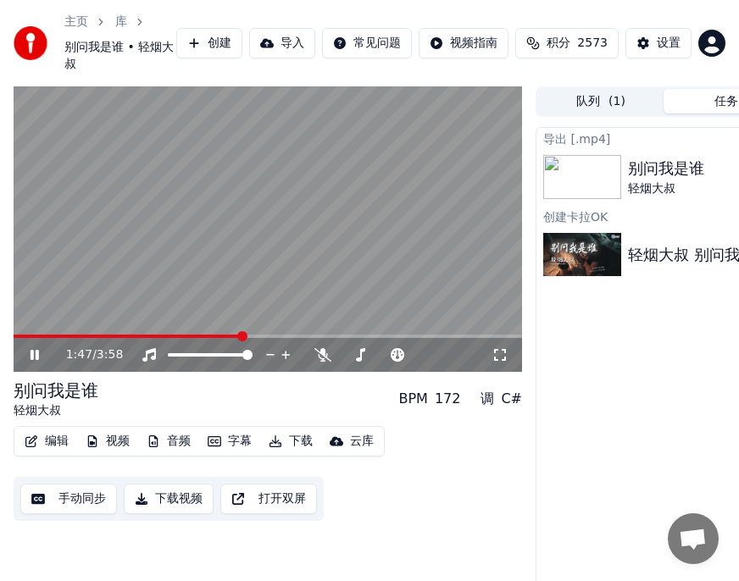
click at [296, 453] on button "下载" at bounding box center [291, 441] width 58 height 24
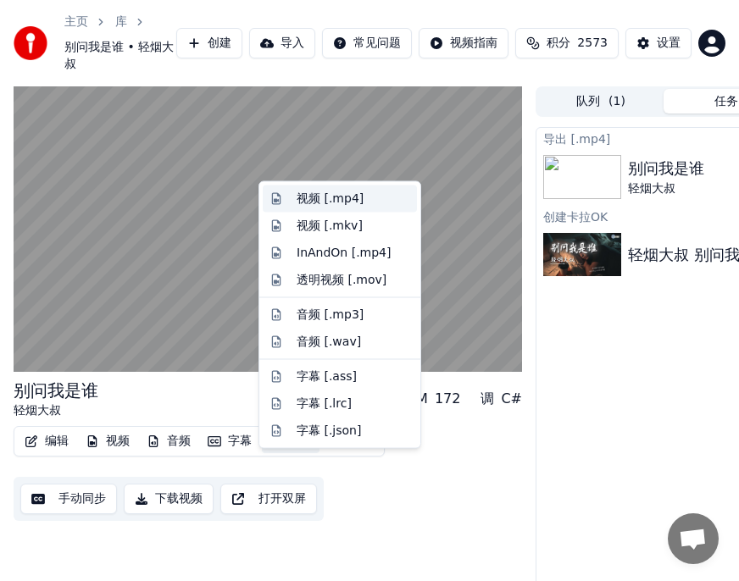
click at [312, 197] on div "视频 [.mp4]" at bounding box center [329, 199] width 67 height 17
